Goal: Transaction & Acquisition: Download file/media

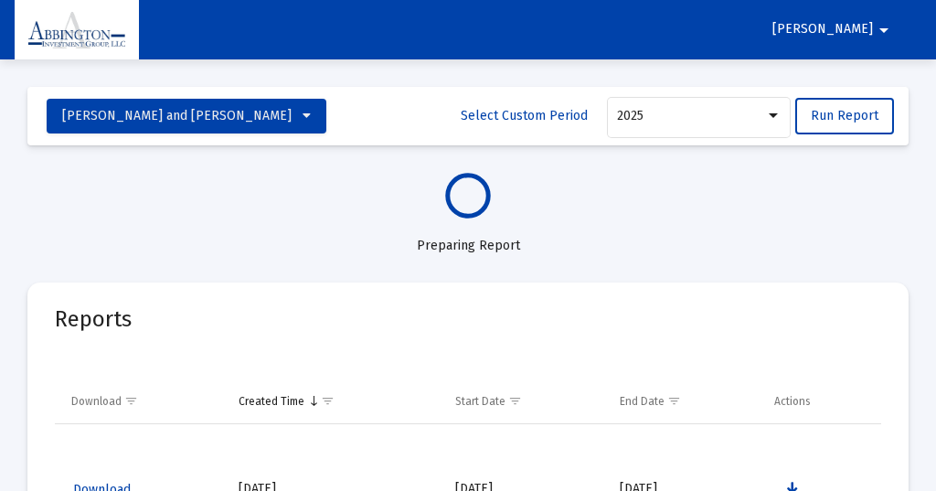
select select "View all"
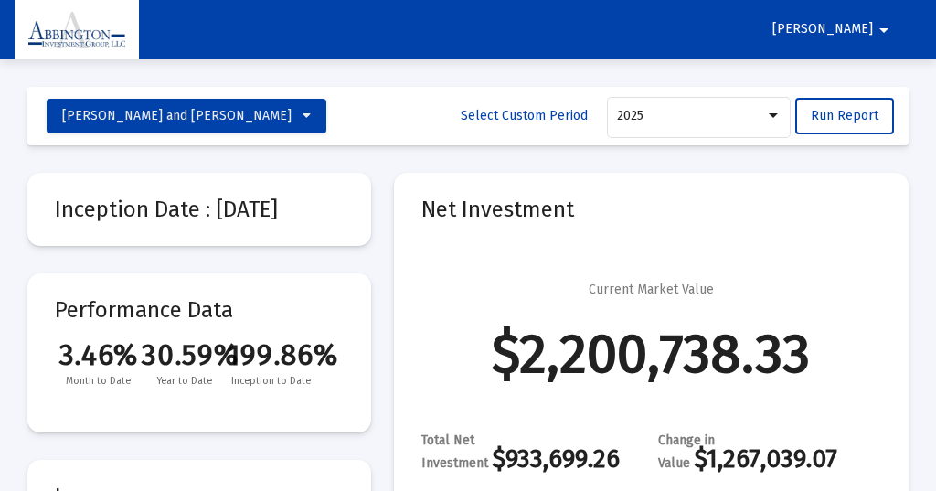
click at [886, 27] on mat-icon "arrow_drop_down" at bounding box center [884, 30] width 22 height 37
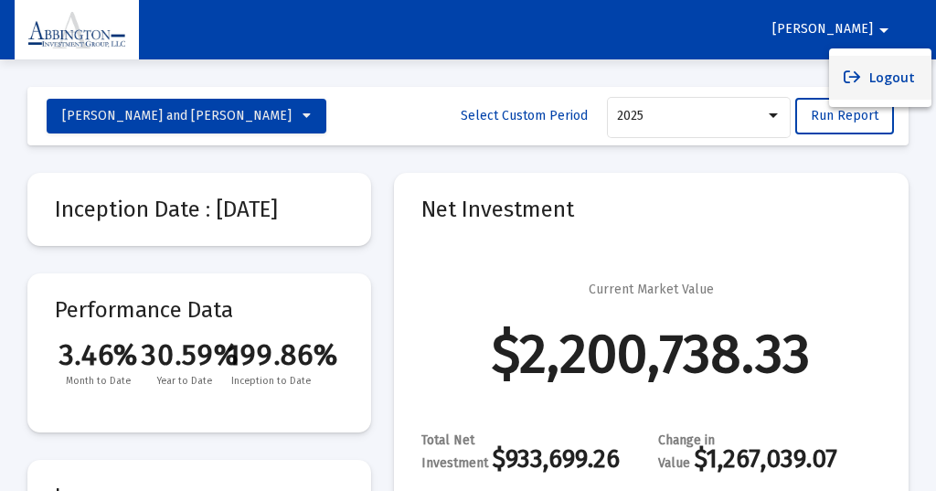
click at [887, 77] on button "Logout" at bounding box center [880, 78] width 102 height 44
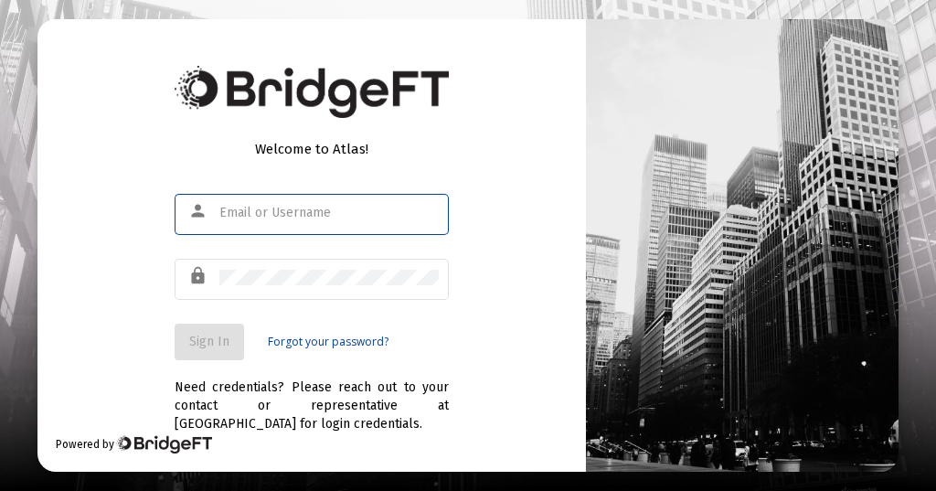
click at [229, 208] on input "text" at bounding box center [328, 213] width 219 height 15
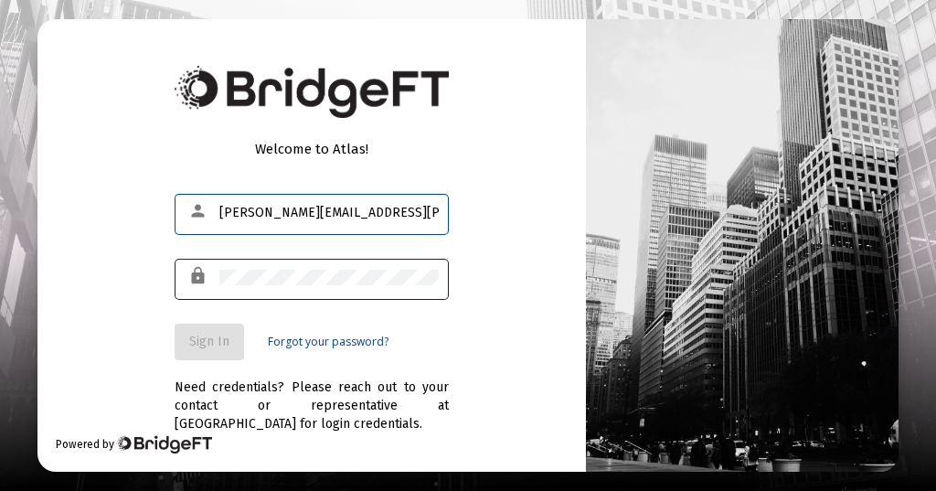
type input "[PERSON_NAME][EMAIL_ADDRESS][PERSON_NAME][DOMAIN_NAME]"
click at [217, 279] on div "lock" at bounding box center [202, 276] width 36 height 31
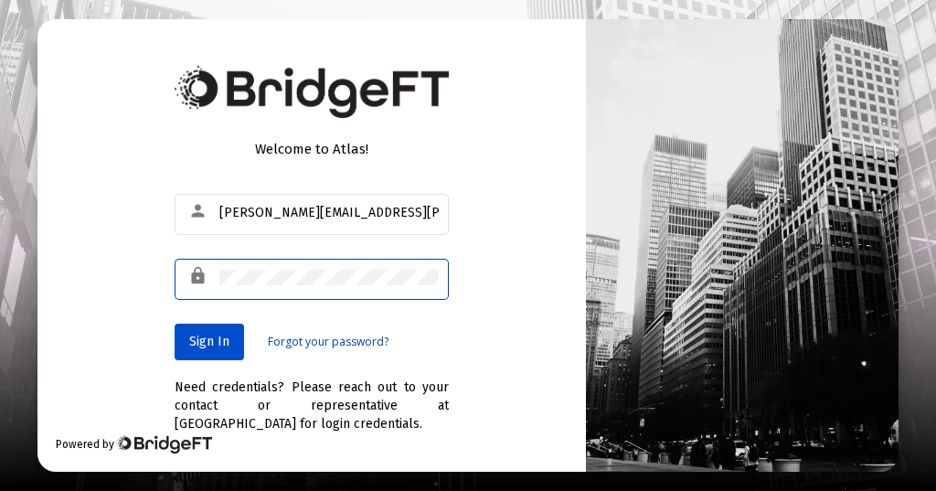
click at [214, 344] on span "Sign In" at bounding box center [209, 342] width 40 height 16
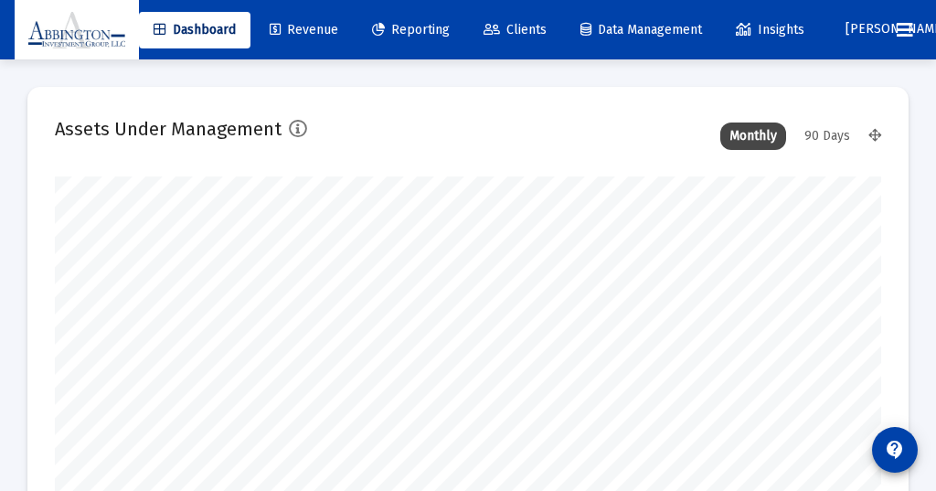
type input "[DATE]"
click at [834, 129] on div "90 Days" at bounding box center [827, 136] width 64 height 27
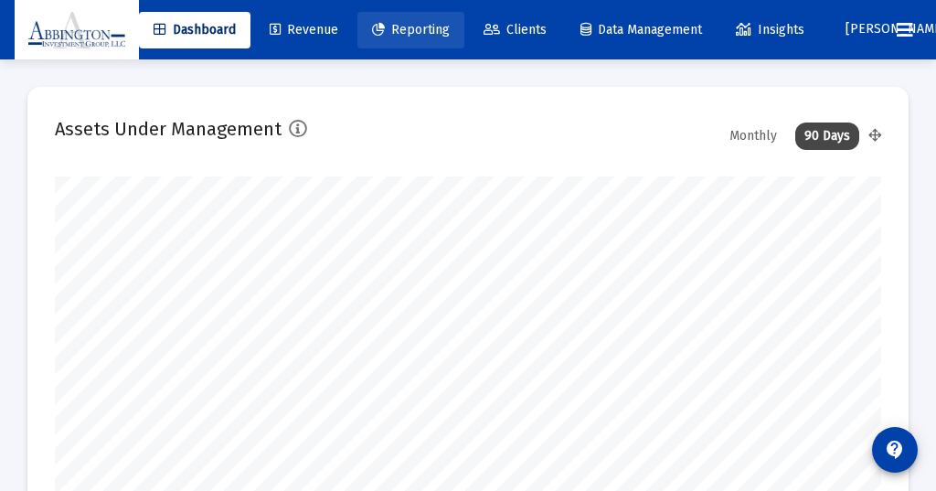
click at [432, 29] on span "Reporting" at bounding box center [411, 30] width 78 height 16
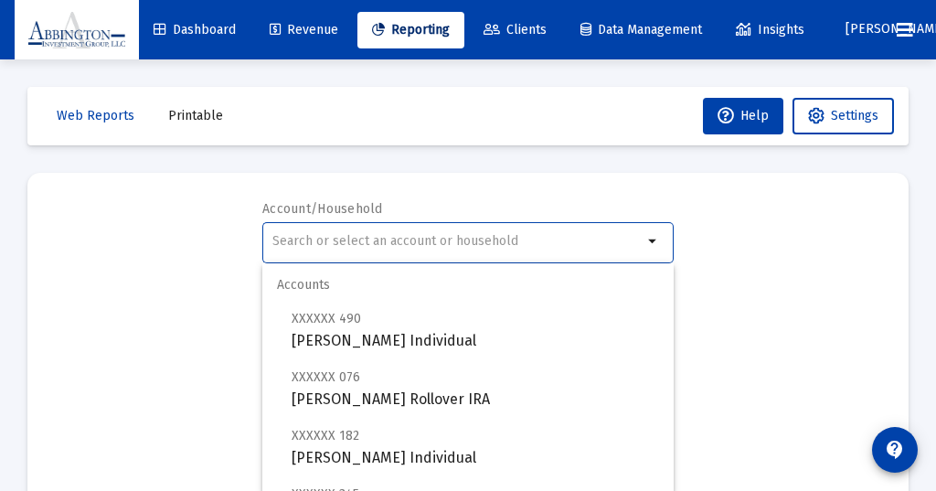
click at [310, 238] on input "text" at bounding box center [457, 241] width 370 height 15
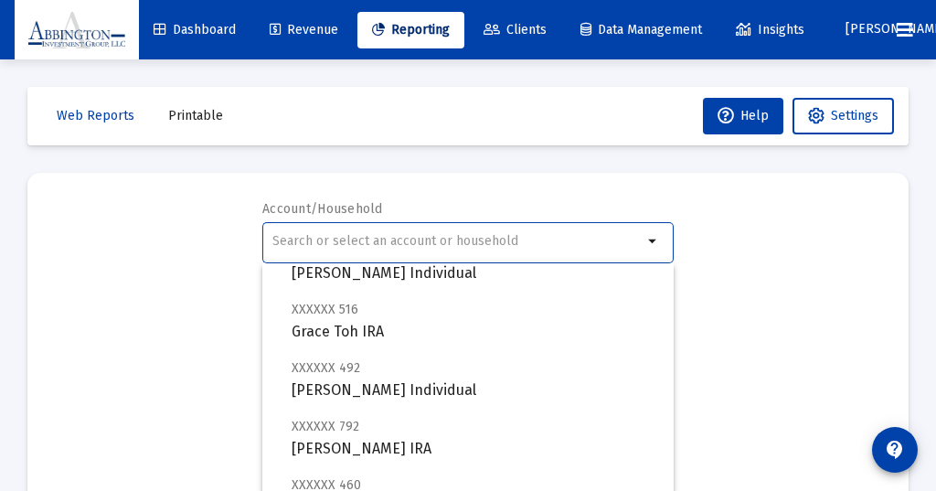
scroll to position [278, 0]
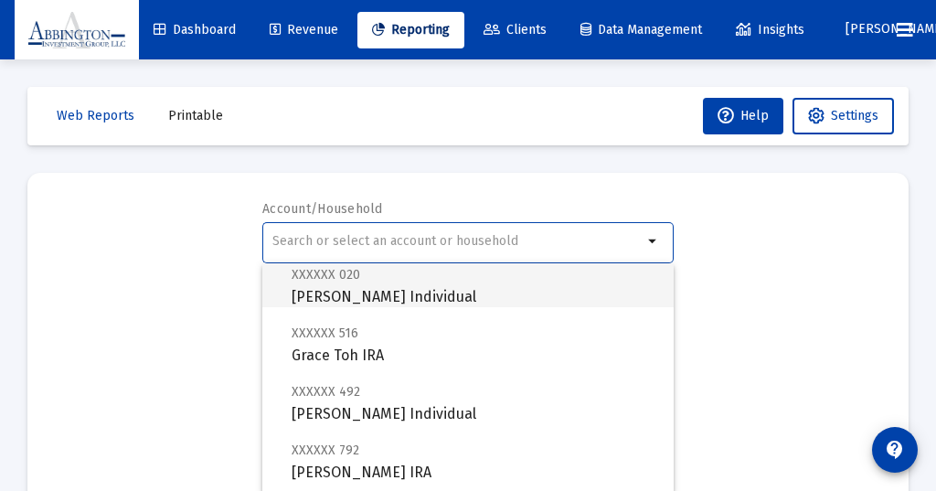
click at [388, 294] on span "XXXXXX 020 [PERSON_NAME] Individual" at bounding box center [476, 285] width 368 height 45
type input "[PERSON_NAME] Individual"
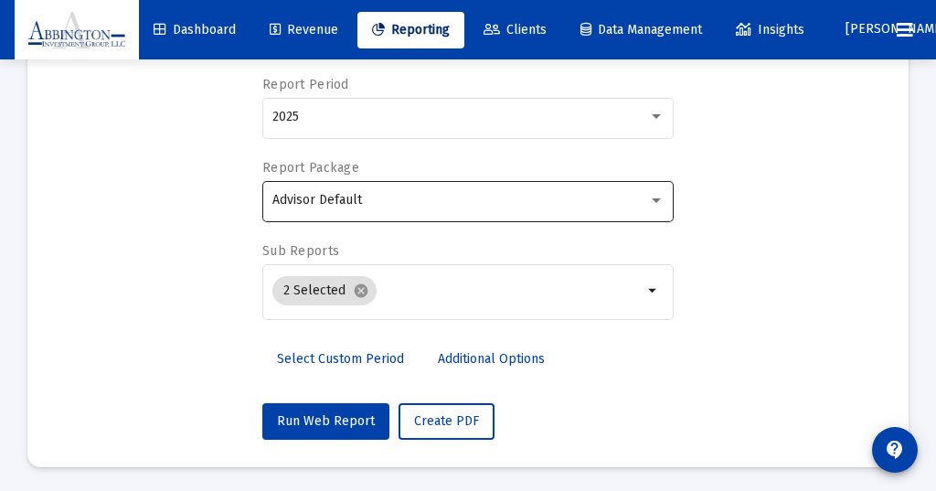
scroll to position [209, 0]
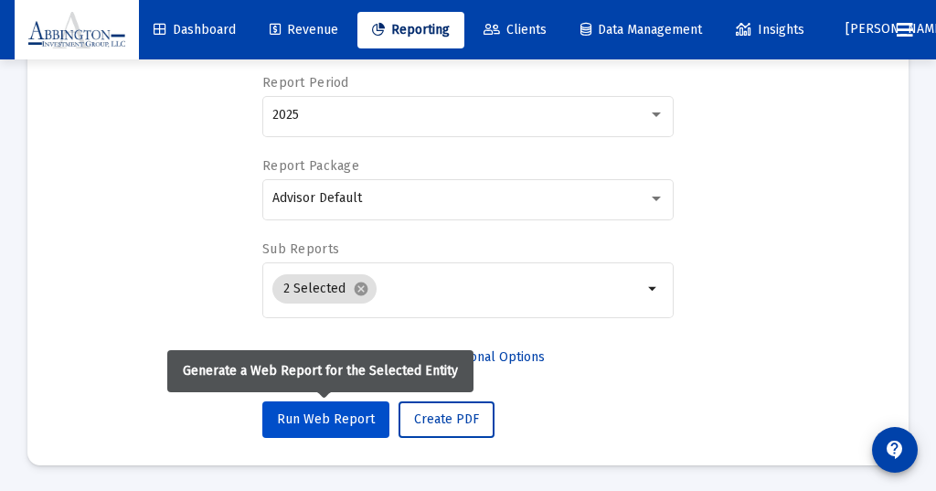
click at [321, 413] on span "Run Web Report" at bounding box center [326, 419] width 98 height 16
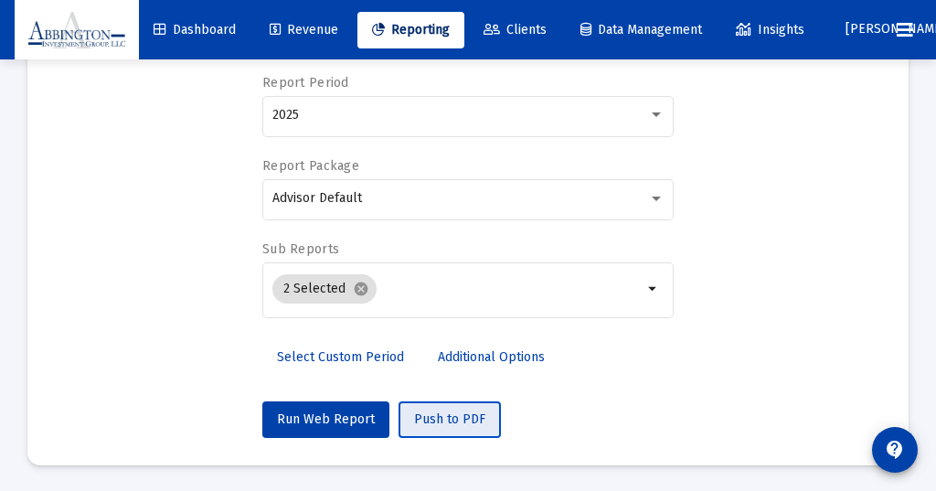
click at [436, 414] on span "Push to PDF" at bounding box center [449, 419] width 71 height 16
click at [436, 413] on span "Push to PDF" at bounding box center [449, 419] width 71 height 16
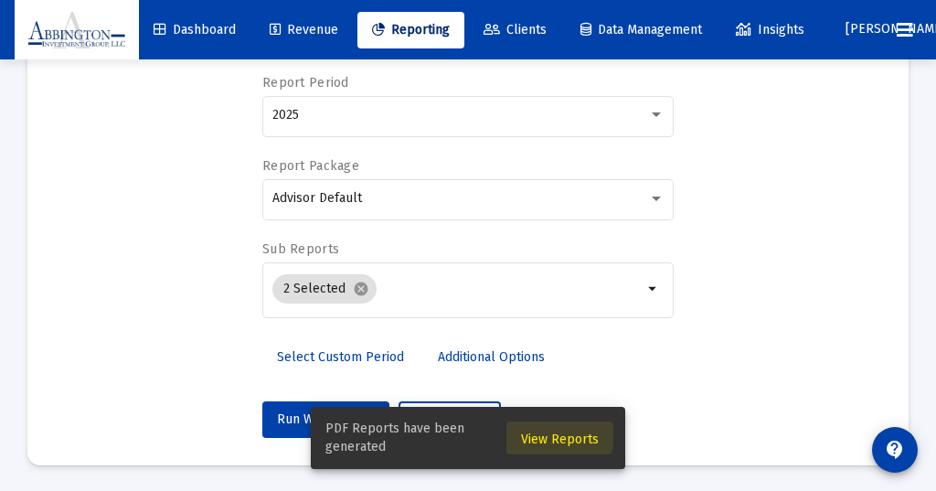
click at [556, 434] on span "View Reports" at bounding box center [560, 440] width 78 height 16
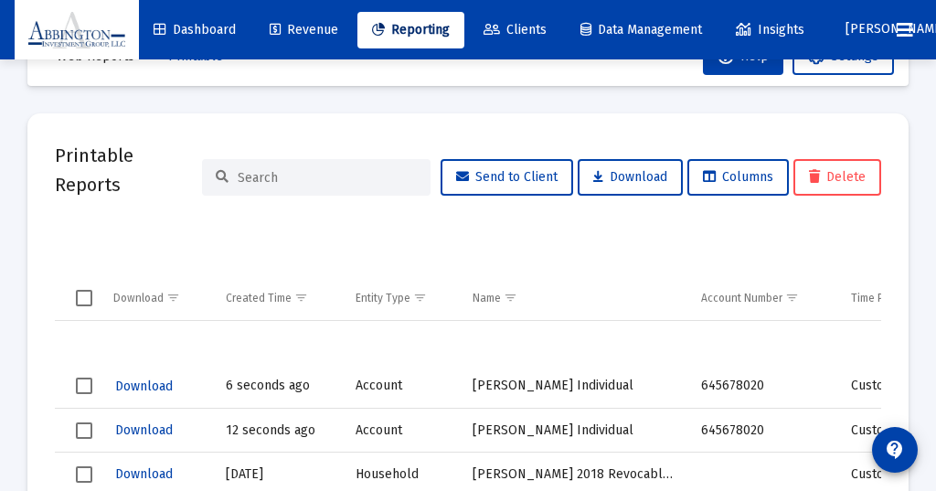
click at [254, 381] on td "6 seconds ago" at bounding box center [278, 387] width 130 height 44
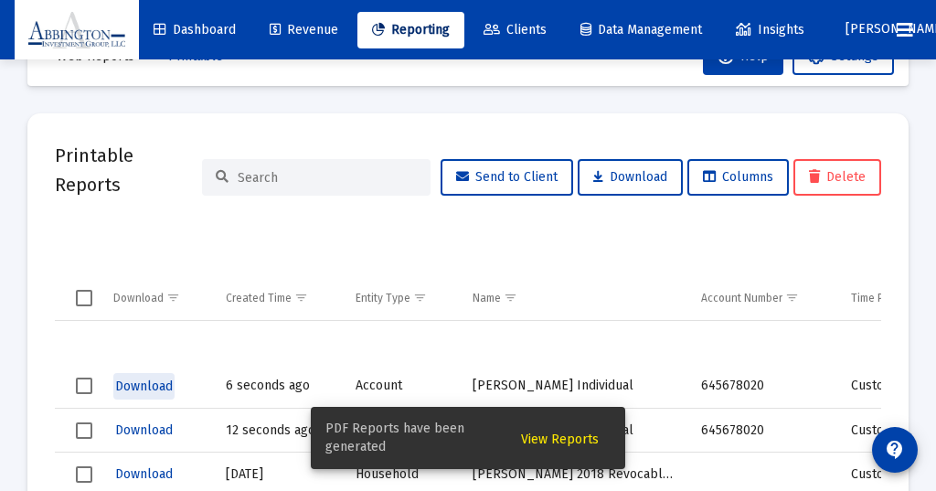
click at [137, 390] on span "Download" at bounding box center [144, 387] width 58 height 16
